Goal: Task Accomplishment & Management: Manage account settings

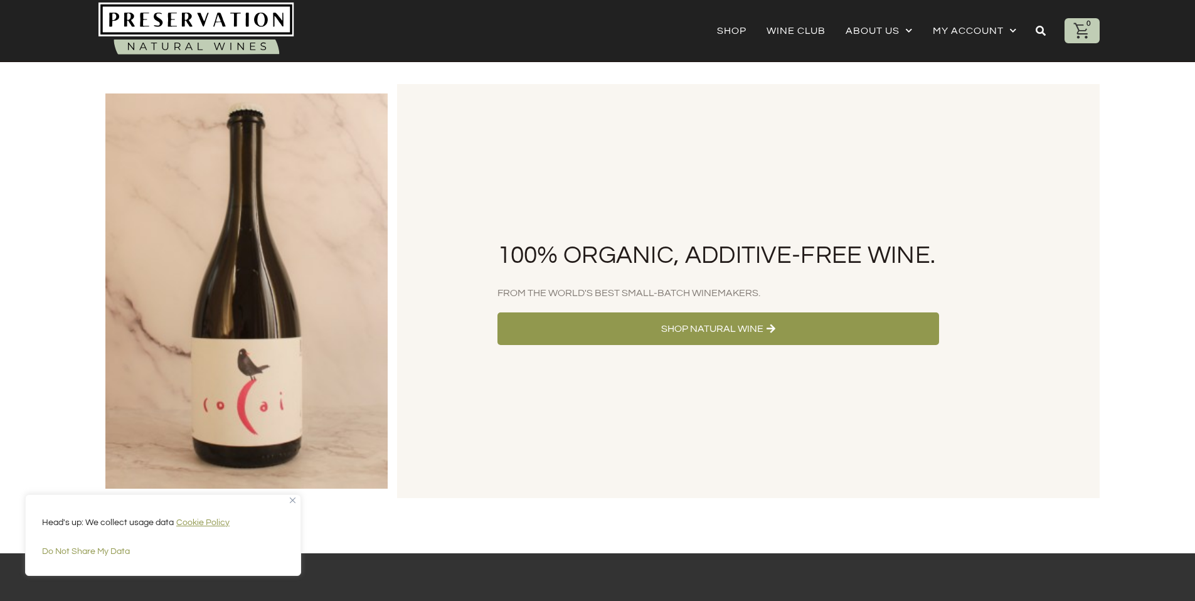
click at [748, 134] on div "100% Organic, Additive-Free Wine. From the World's Best Small-Batch Winemakers.…" at bounding box center [748, 291] width 703 height 414
click at [977, 35] on link "My account" at bounding box center [975, 31] width 84 height 18
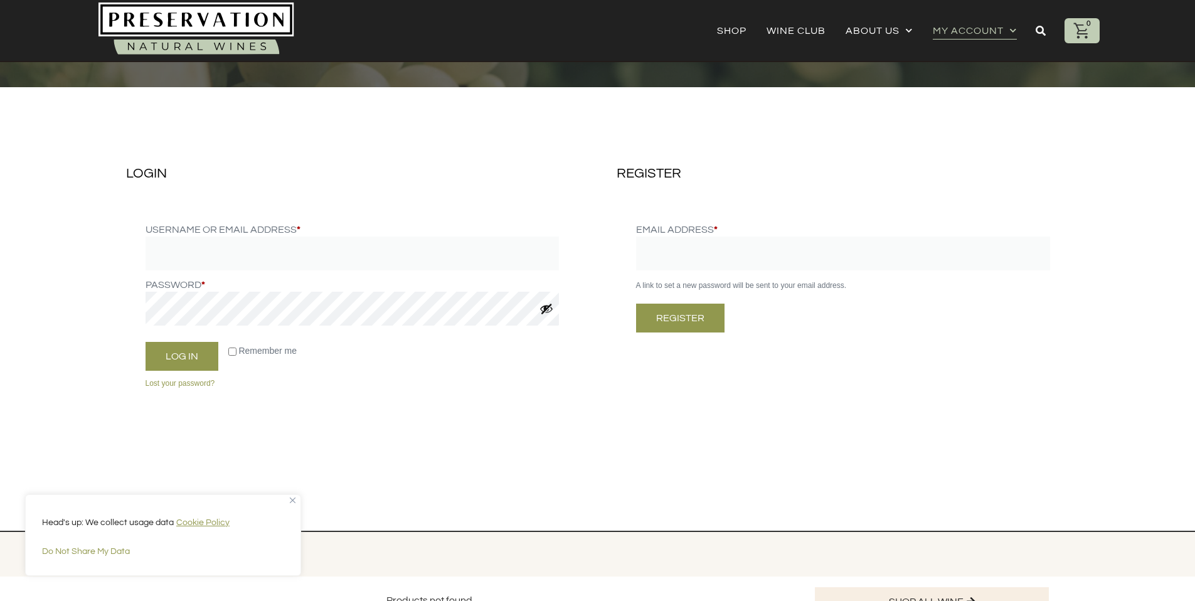
click at [332, 407] on div "Login Username or email address * Required Password * Required Remember me Log …" at bounding box center [352, 291] width 453 height 251
click at [292, 501] on img "Close" at bounding box center [293, 500] width 6 height 6
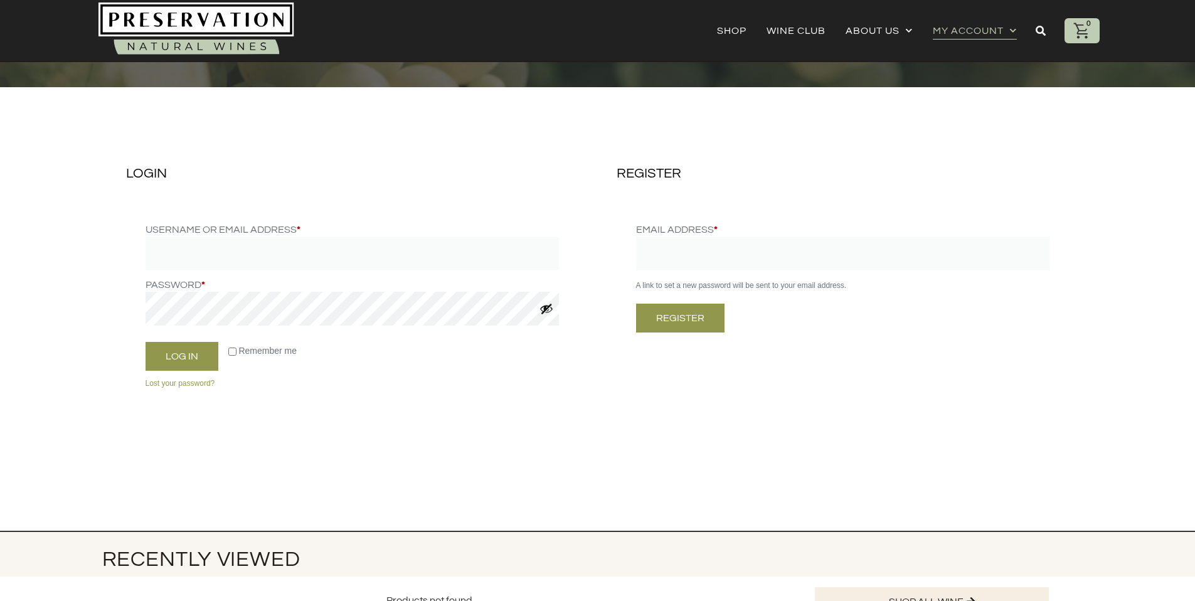
click at [620, 477] on section "Login Username or email address * Required Password * Required Remember me Log …" at bounding box center [597, 285] width 1195 height 396
click at [698, 252] on input "Email address * Required" at bounding box center [843, 253] width 414 height 34
type input "**********"
click at [705, 321] on button "Register" at bounding box center [680, 318] width 88 height 29
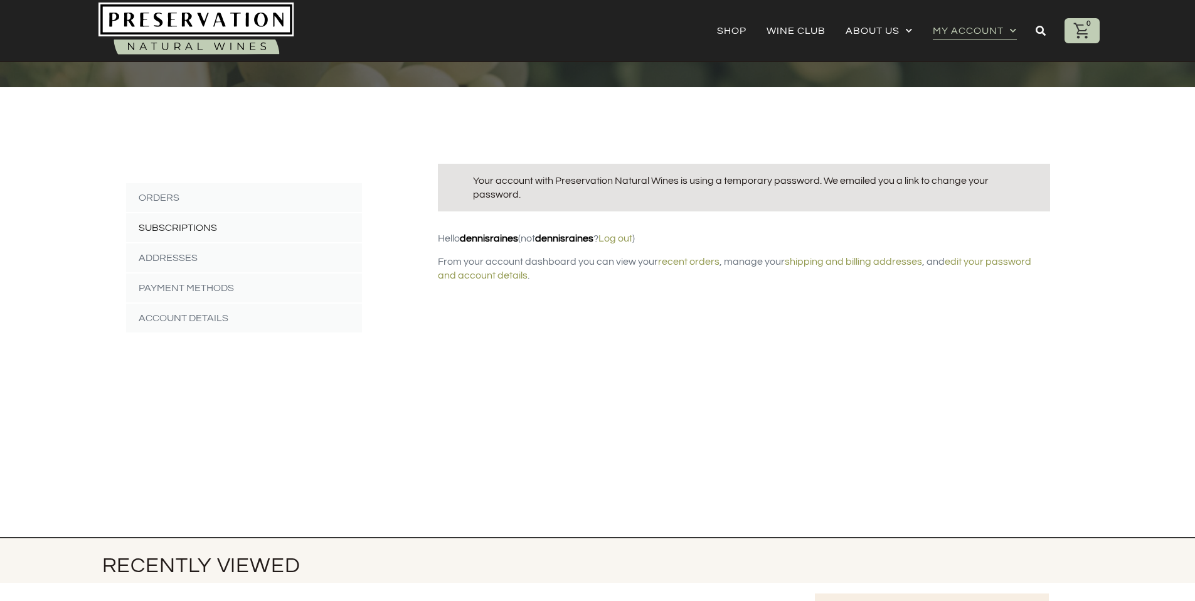
click at [183, 233] on link "Subscriptions" at bounding box center [244, 227] width 236 height 29
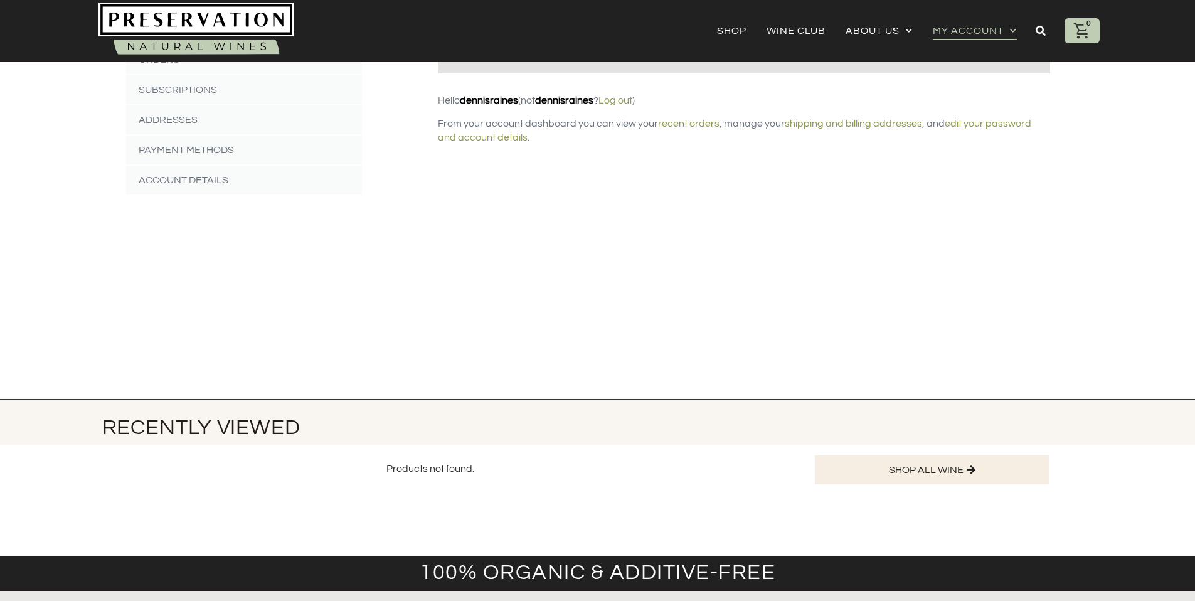
scroll to position [157, 0]
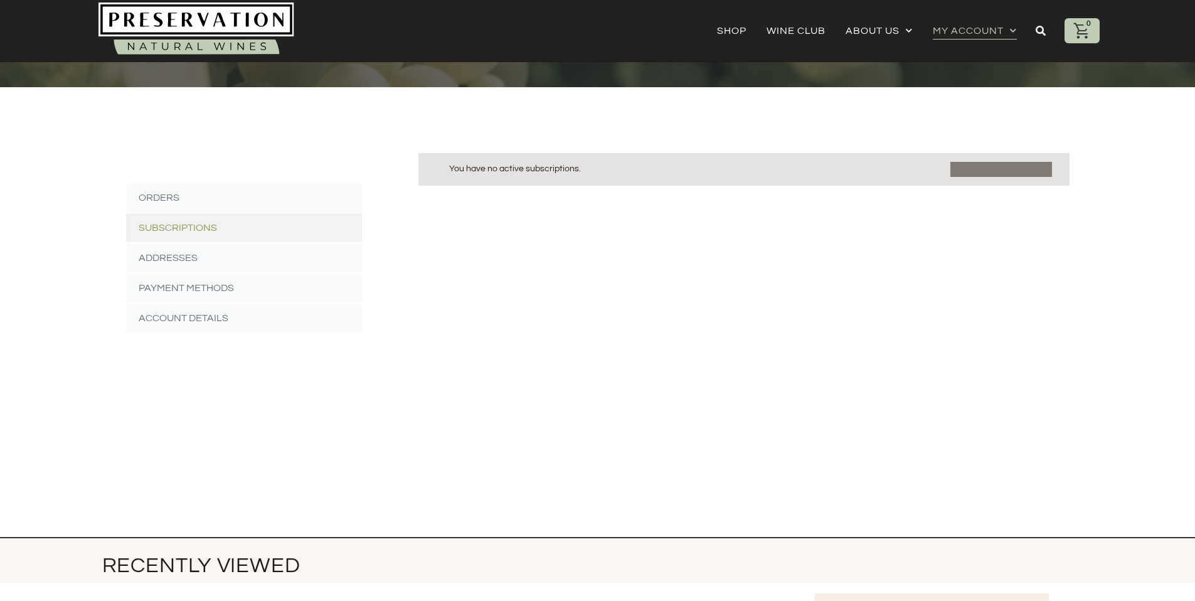
click at [989, 173] on link "Browse products" at bounding box center [1001, 169] width 102 height 15
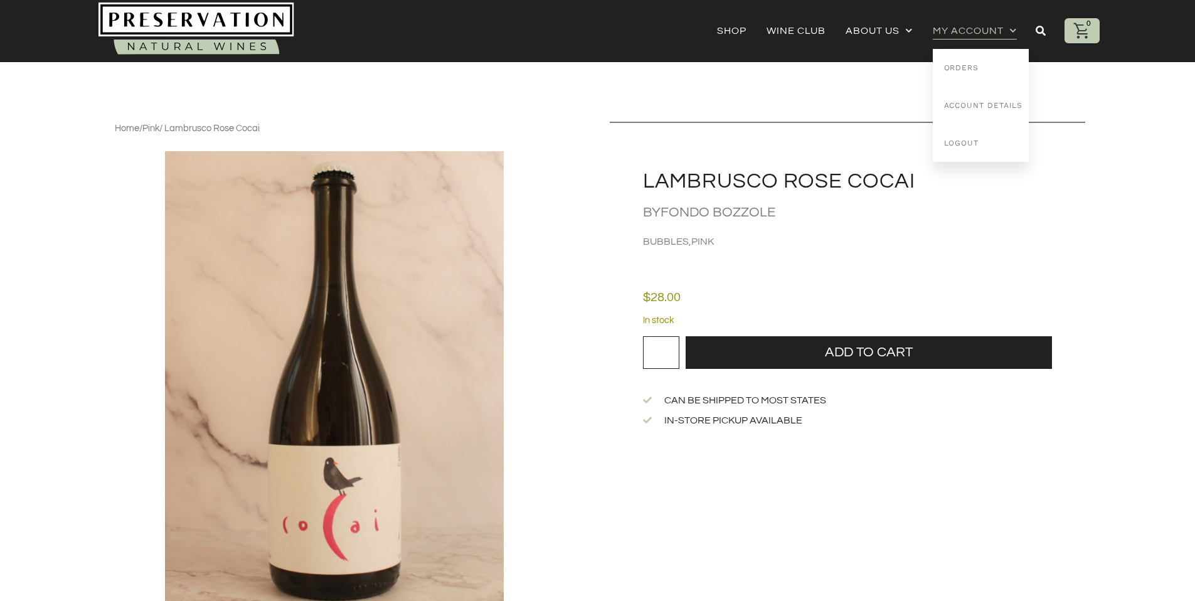
click at [967, 30] on link "My account" at bounding box center [975, 31] width 84 height 18
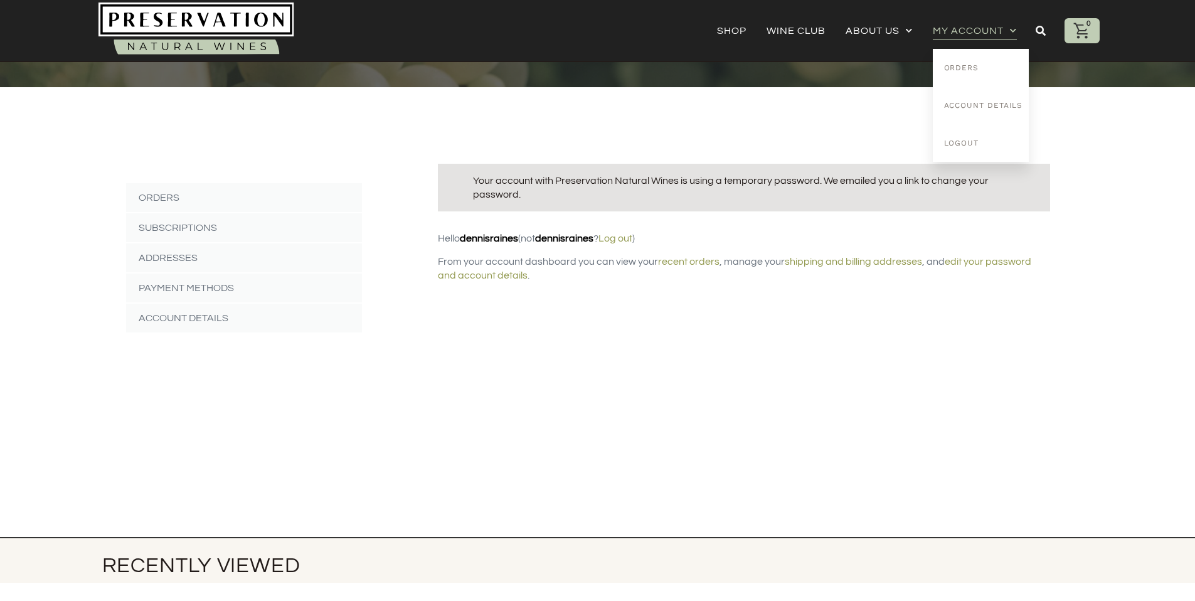
click at [762, 322] on div "Dashboard Orders Subscriptions Addresses Payment methods Account Details Role H…" at bounding box center [597, 288] width 943 height 270
click at [562, 381] on div "Dashboard Orders Subscriptions Addresses Payment methods Account Details Role H…" at bounding box center [597, 288] width 943 height 270
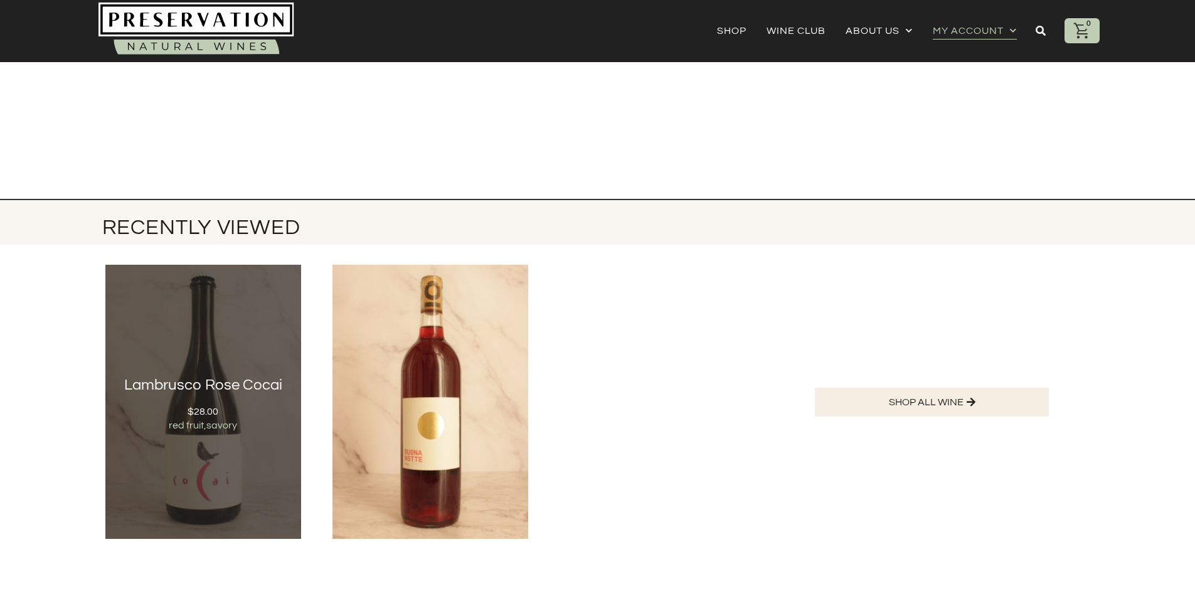
scroll to position [366, 0]
